Goal: Complete application form: Complete application form

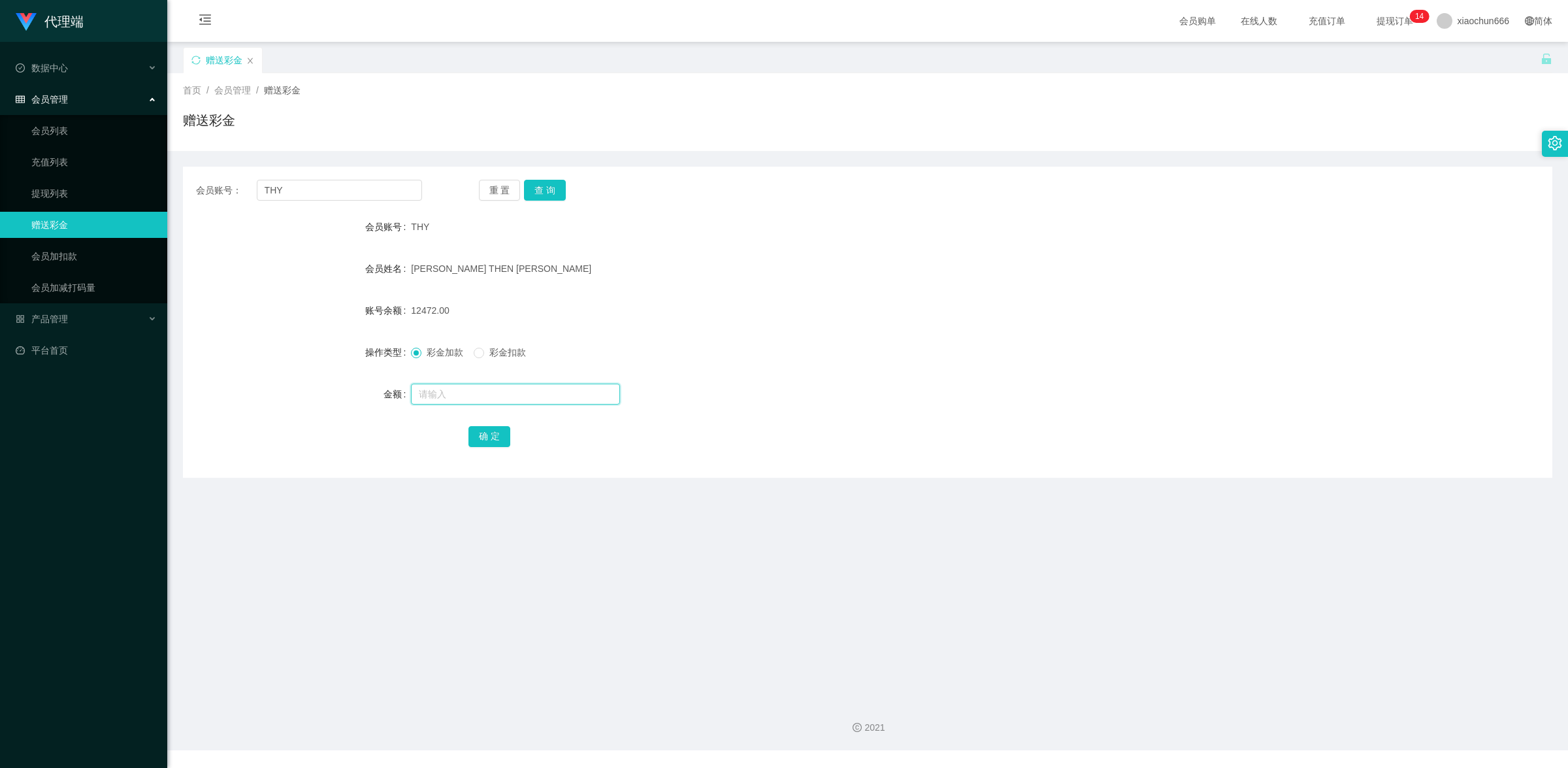
drag, startPoint x: 0, startPoint y: 0, endPoint x: 458, endPoint y: 397, distance: 606.1
click at [458, 397] on input "text" at bounding box center [515, 394] width 209 height 21
type input "8"
click at [482, 430] on button "确 定" at bounding box center [490, 436] width 42 height 21
click at [460, 404] on div at bounding box center [810, 394] width 799 height 26
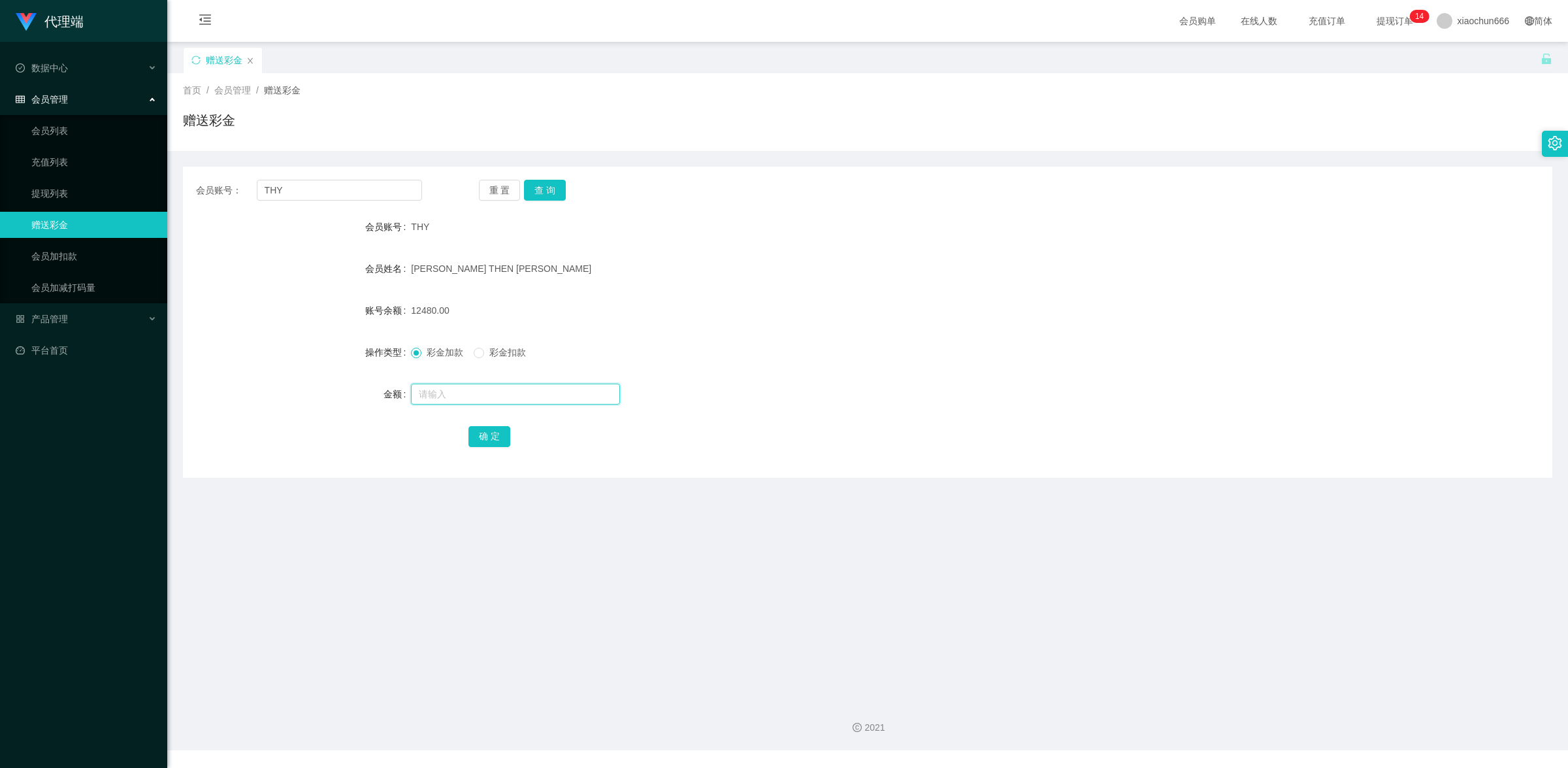
click at [460, 399] on input "text" at bounding box center [515, 394] width 209 height 21
type input "8"
click at [488, 433] on button "确 定" at bounding box center [490, 436] width 42 height 21
click at [486, 390] on input "text" at bounding box center [515, 394] width 209 height 21
type input "8"
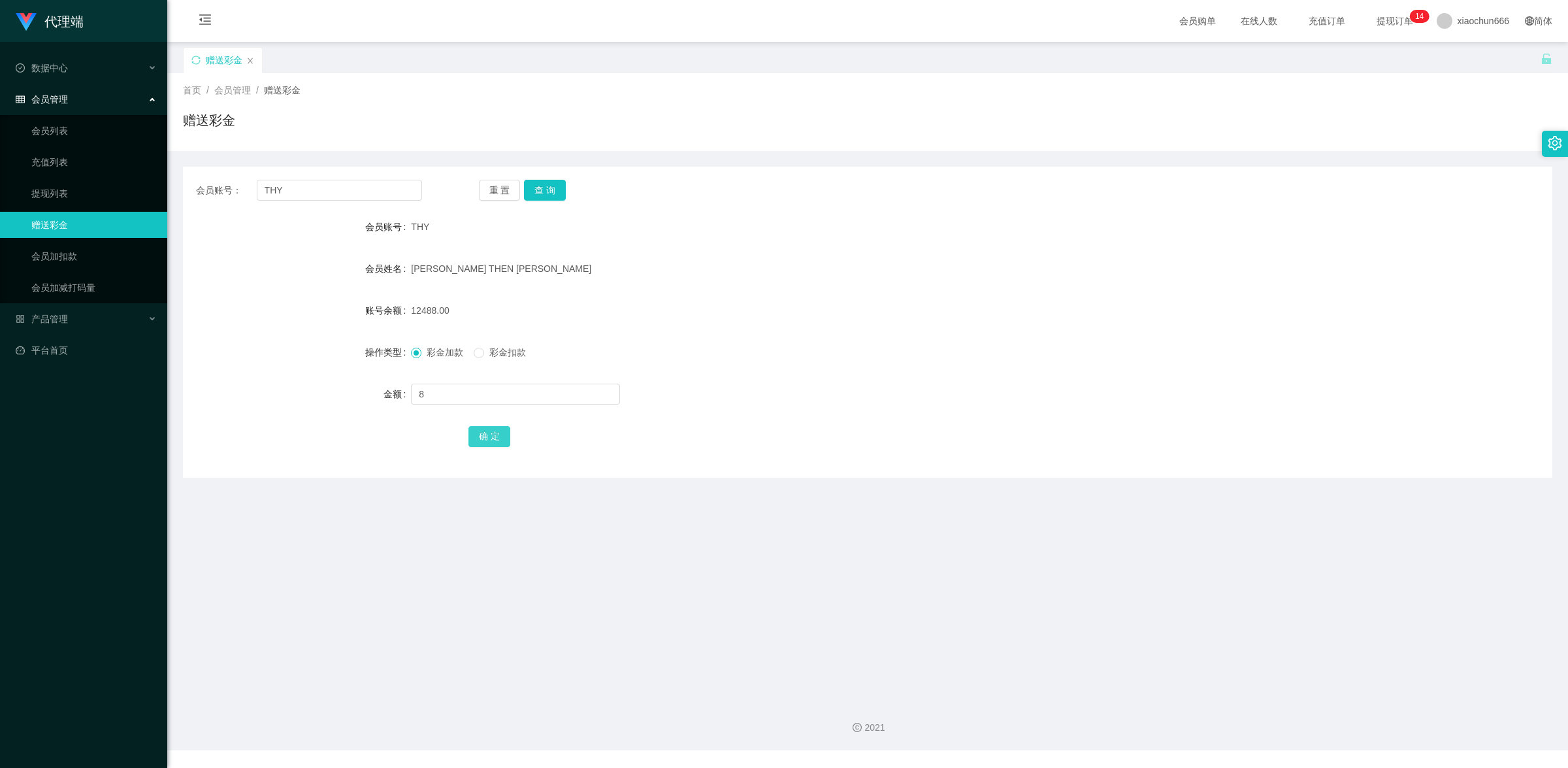
click at [492, 429] on button "确 定" at bounding box center [490, 436] width 42 height 21
click at [311, 188] on input "THY" at bounding box center [339, 190] width 165 height 21
paste input "chrisjdchu"
click at [544, 194] on button "查 询" at bounding box center [545, 190] width 42 height 21
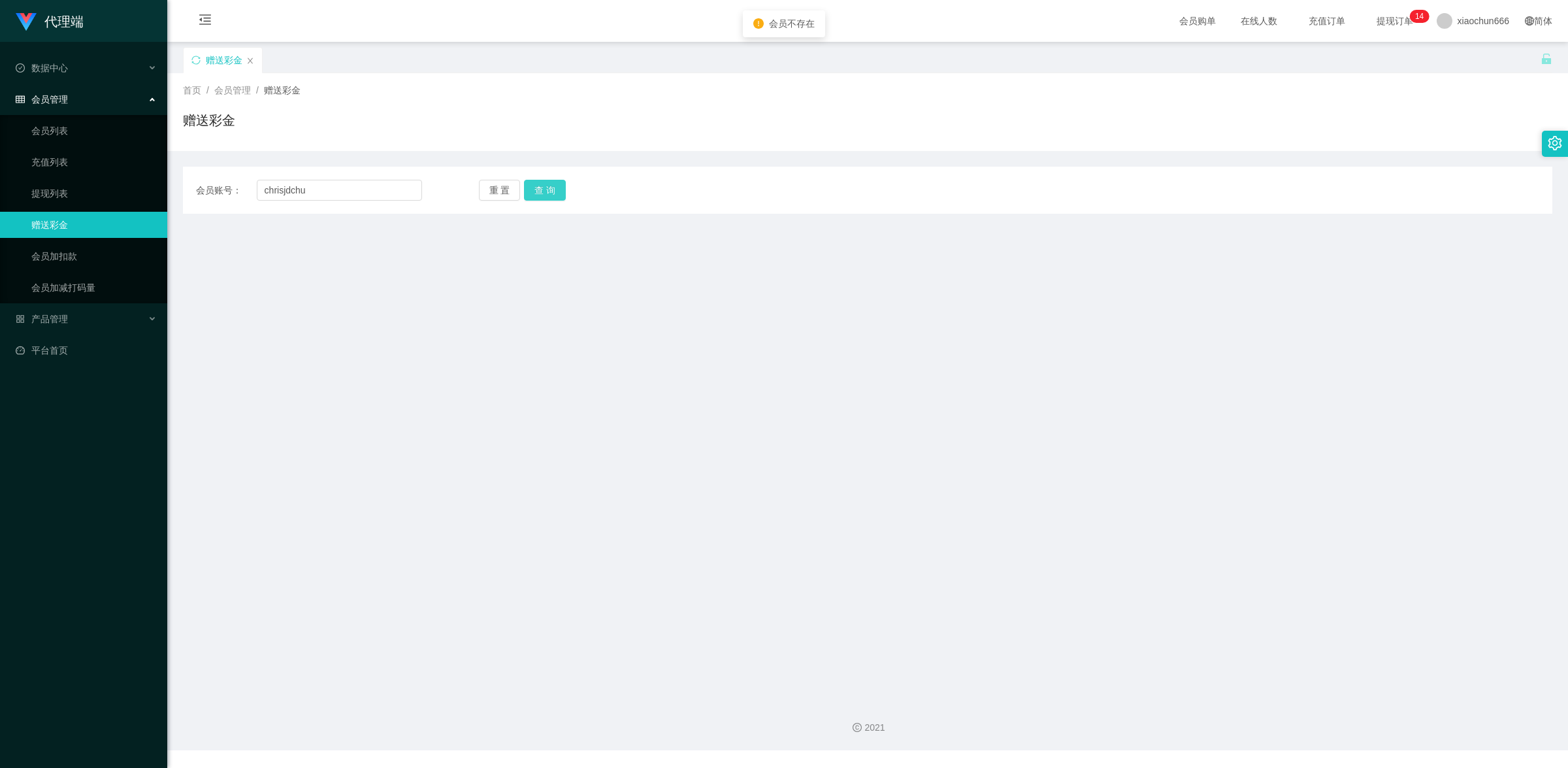
click at [550, 188] on button "查 询" at bounding box center [545, 190] width 42 height 21
click at [334, 194] on input "chrisjdchu" at bounding box center [339, 190] width 165 height 21
paste input "THY"
type input "THY"
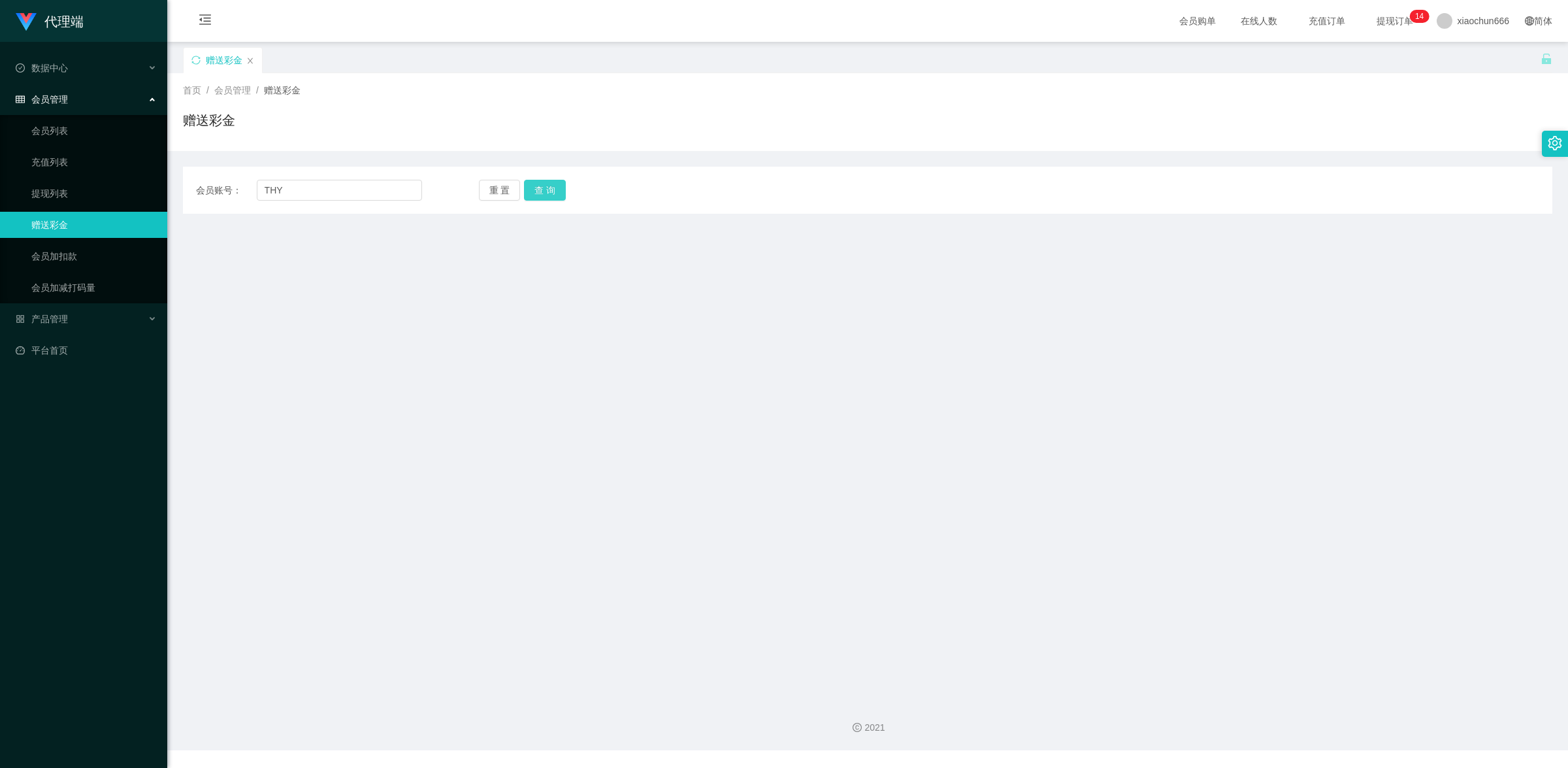
drag, startPoint x: 541, startPoint y: 188, endPoint x: 557, endPoint y: 189, distance: 16.0
click at [541, 188] on button "查 询" at bounding box center [545, 190] width 42 height 21
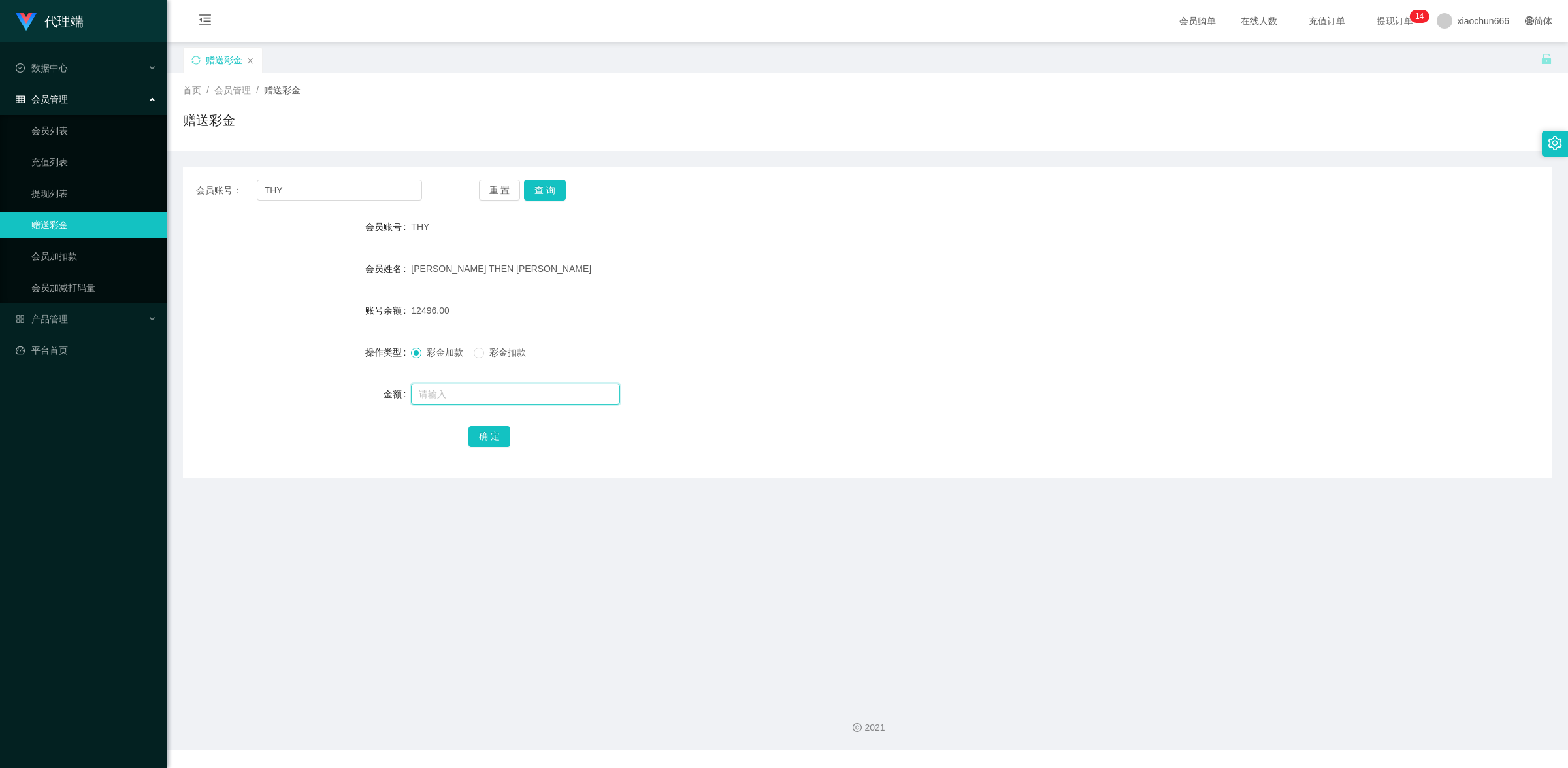
click at [442, 384] on input "text" at bounding box center [515, 394] width 209 height 21
type input "8"
click at [492, 434] on button "确 定" at bounding box center [490, 436] width 42 height 21
